Goal: Navigation & Orientation: Find specific page/section

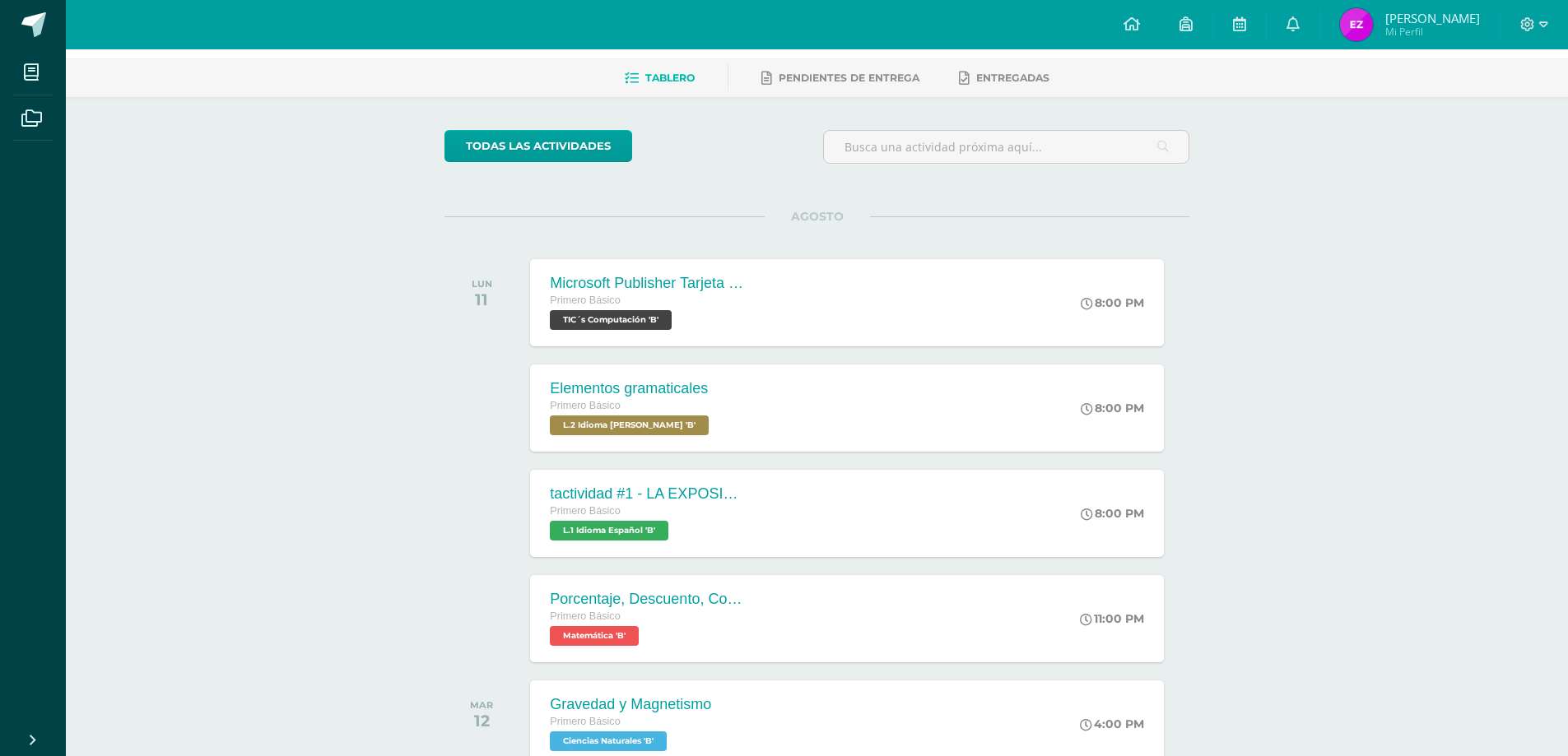
scroll to position [49, 0]
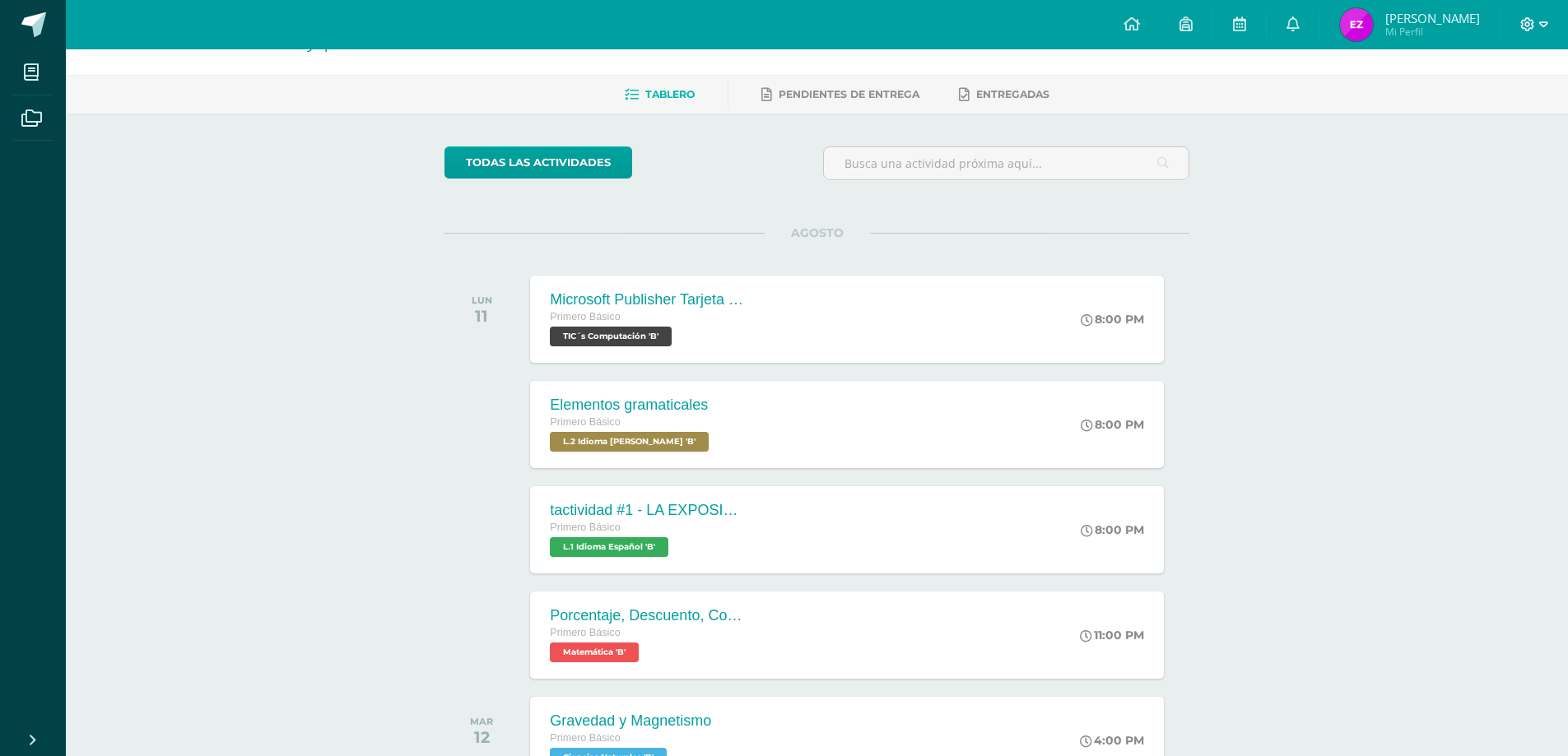
click at [1542, 28] on icon at bounding box center [1543, 24] width 9 height 15
click at [1443, 109] on icon at bounding box center [1440, 113] width 12 height 12
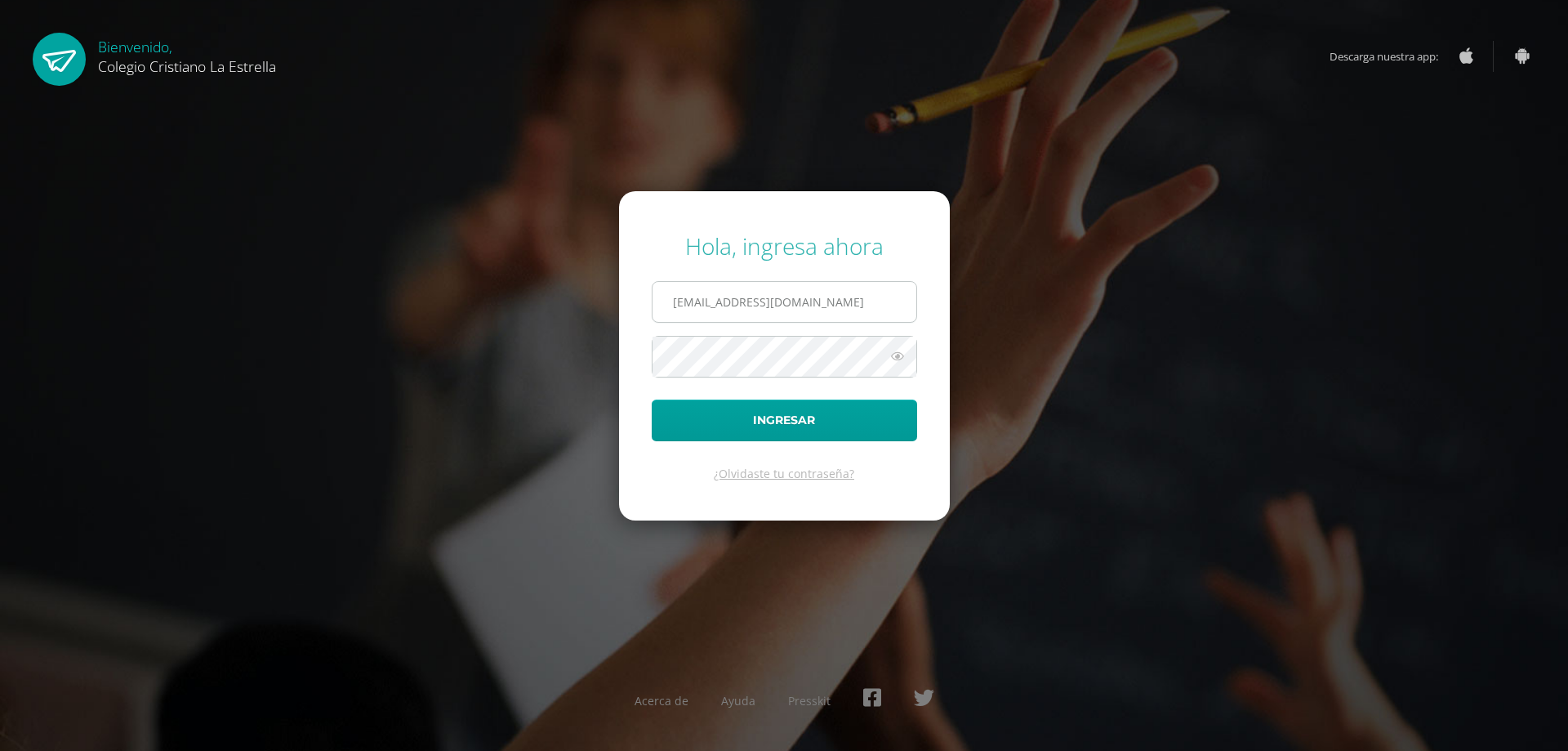
click at [882, 300] on input "435@laestrella.edu.gt" at bounding box center [784, 301] width 264 height 40
type input "436@laestrella.edu.gt"
click at [803, 432] on button "Ingresar" at bounding box center [784, 420] width 266 height 41
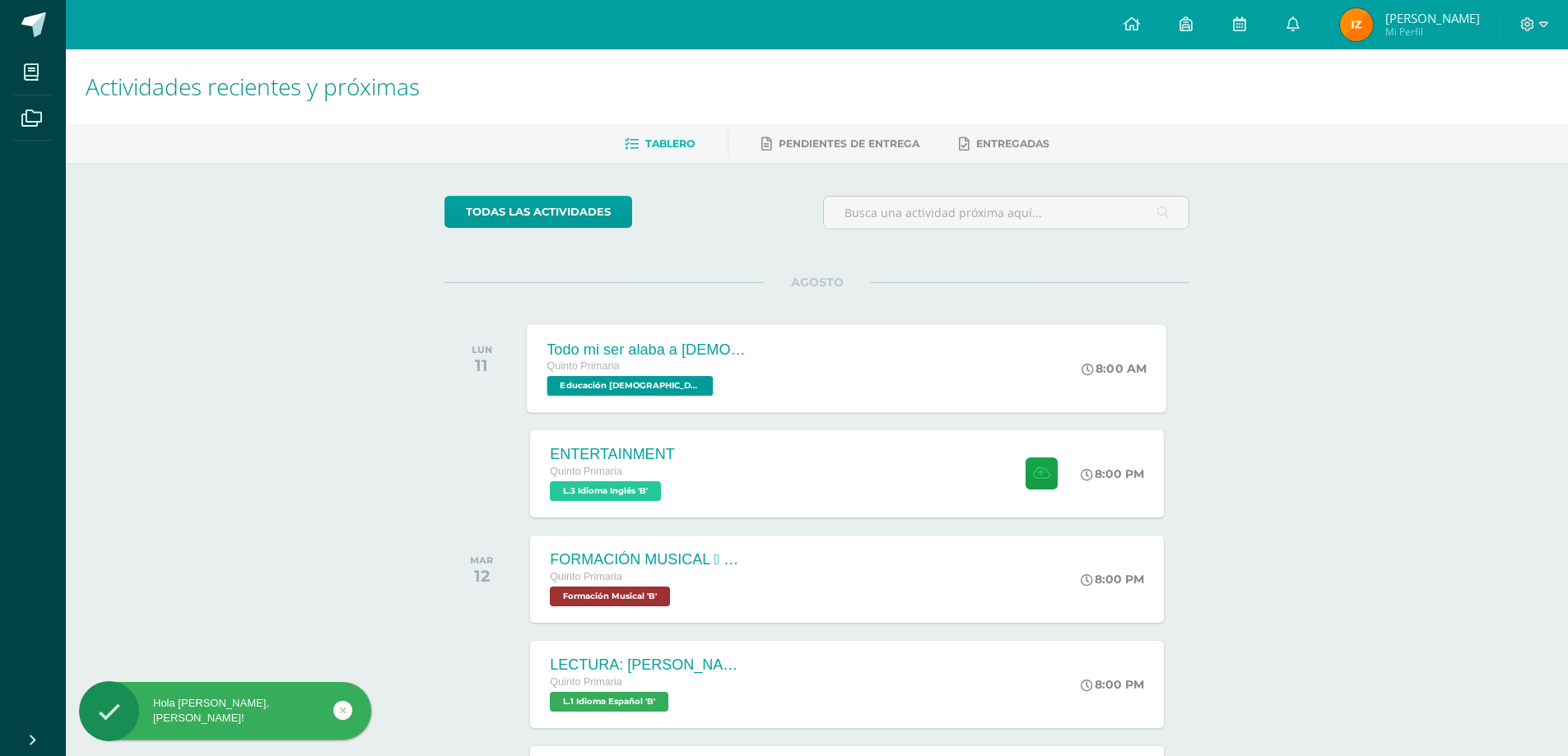
click at [734, 342] on div "Todo mi ser alaba a [DEMOGRAPHIC_DATA] Quinto Primaria Educación [DEMOGRAPHIC_D…" at bounding box center [847, 368] width 640 height 88
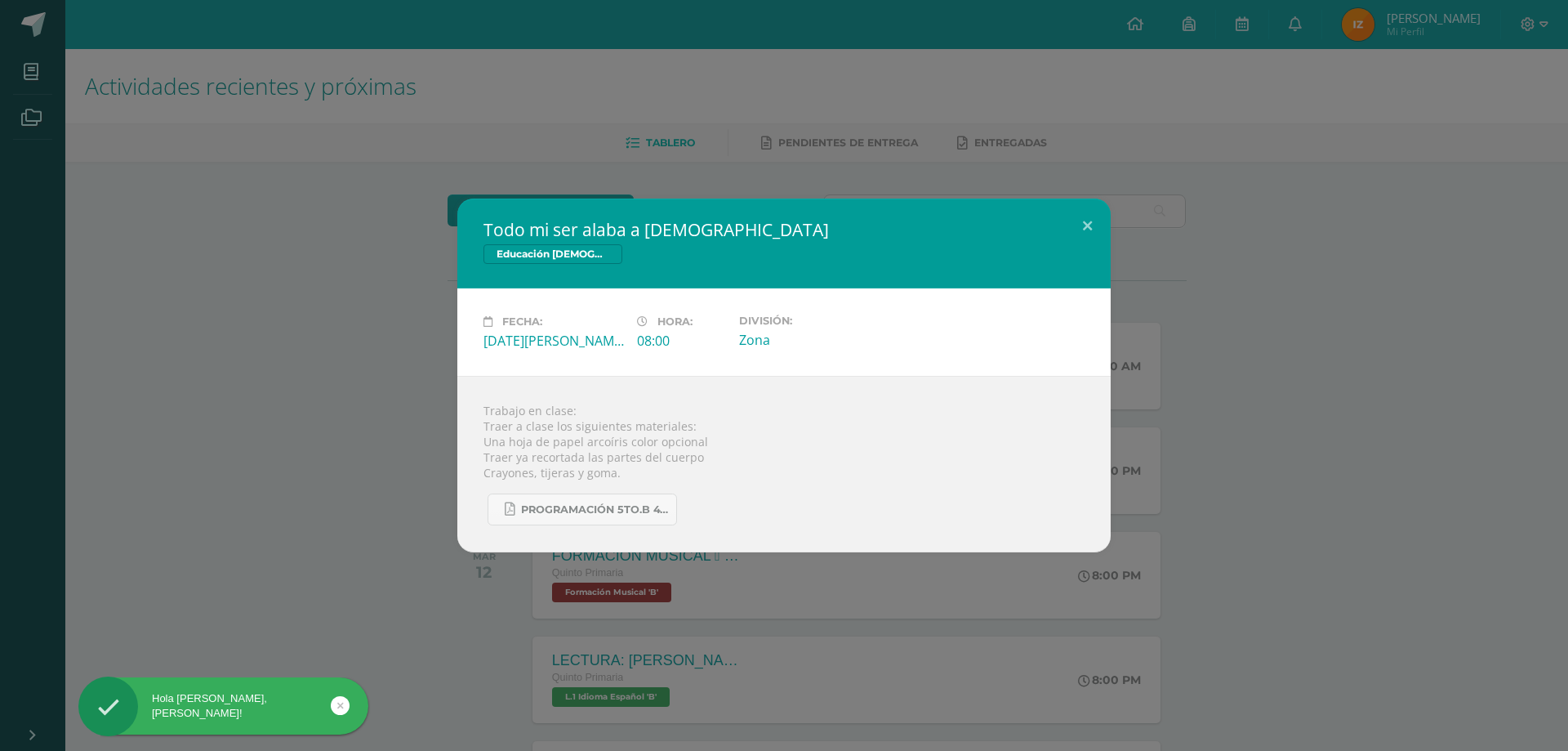
click at [1295, 360] on div "Todo mi ser alaba a [DEMOGRAPHIC_DATA] Educación [DEMOGRAPHIC_DATA] Fecha: [DAT…" at bounding box center [784, 375] width 1555 height 353
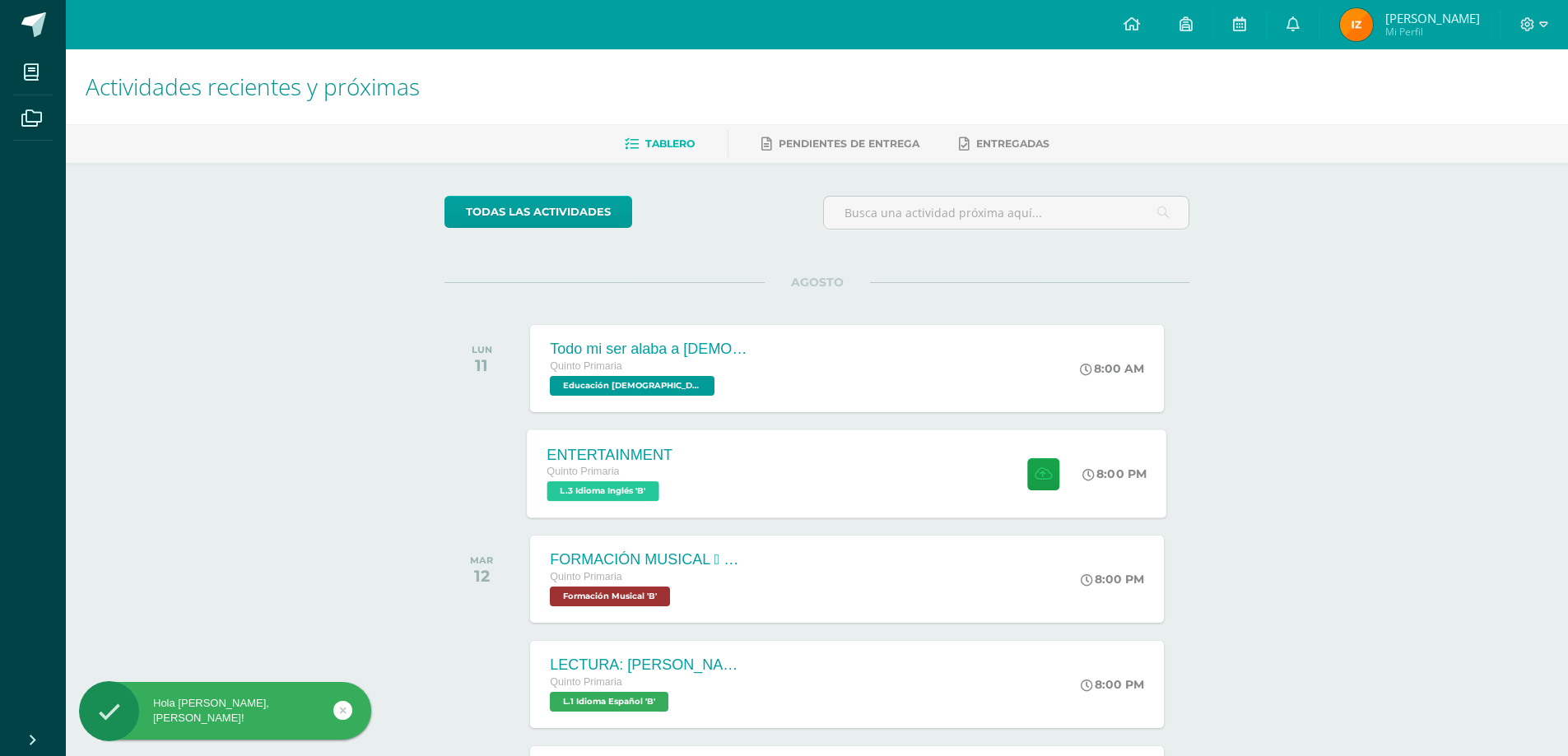
click at [756, 448] on div "ENTERTAINMENT Quinto Primaria L.3 Idioma Inglés 'B' 8:00 PM ENTERTAINMENT L.3 I…" at bounding box center [847, 473] width 640 height 88
